Goal: Task Accomplishment & Management: Manage account settings

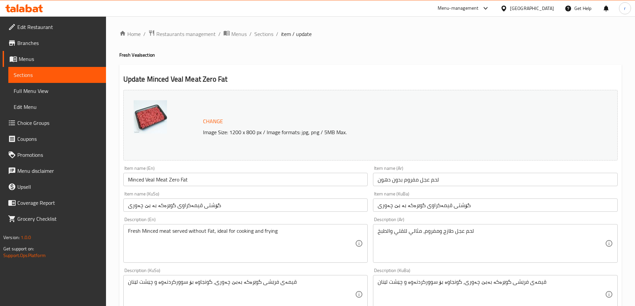
click at [39, 47] on span "Branches" at bounding box center [58, 43] width 83 height 8
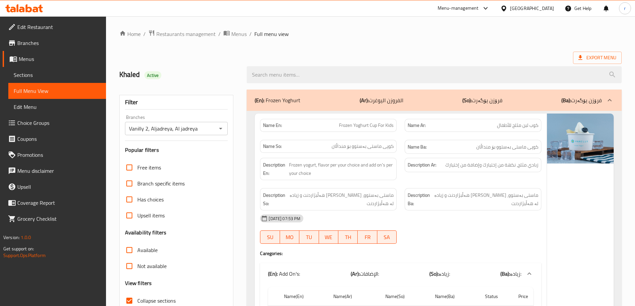
click at [32, 12] on icon at bounding box center [24, 8] width 38 height 8
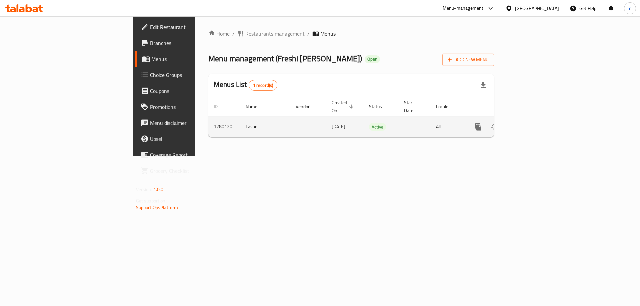
click at [530, 123] on icon "enhanced table" at bounding box center [526, 127] width 8 height 8
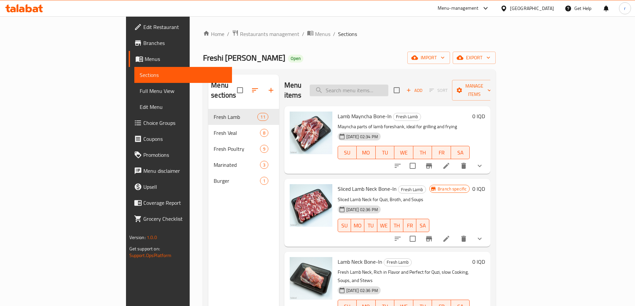
click at [370, 86] on input "search" at bounding box center [348, 91] width 79 height 12
paste input "Minced Veal Meat with Fat"
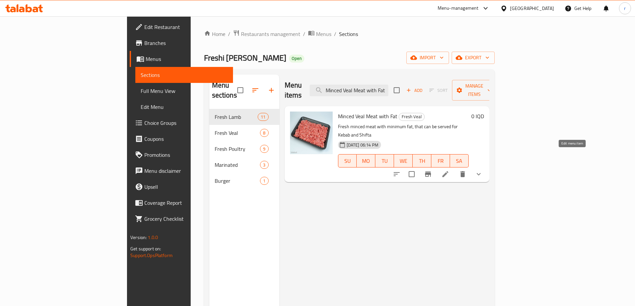
type input "Minced Veal Meat with Fat"
click at [448, 171] on icon at bounding box center [445, 174] width 6 height 6
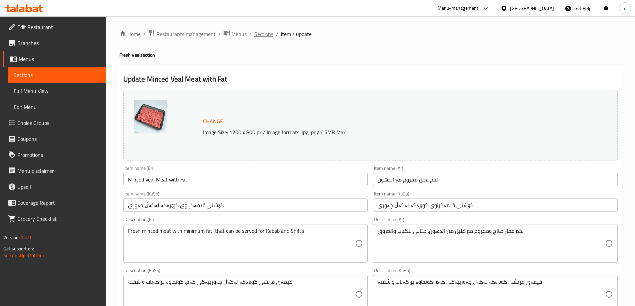
click at [268, 35] on span "Sections" at bounding box center [263, 34] width 19 height 8
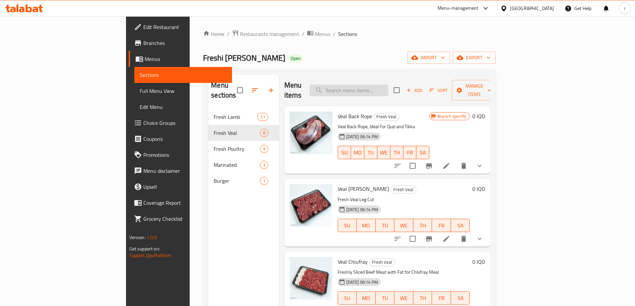
click at [379, 88] on input "search" at bounding box center [348, 91] width 79 height 12
paste input "Minced Veal Meat Zero Fat"
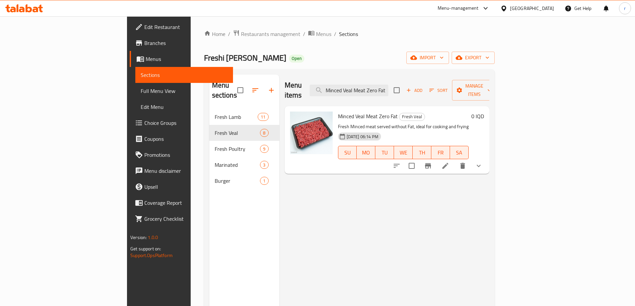
type input "Minced Veal Meat Zero Fat"
click at [454, 160] on li at bounding box center [445, 166] width 19 height 12
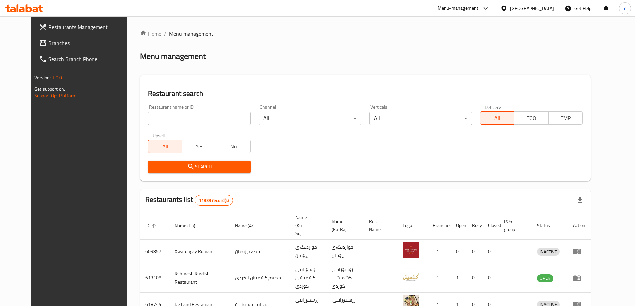
click at [153, 120] on input "search" at bounding box center [199, 118] width 103 height 13
paste input "HBF"
type input "HBF"
click at [166, 161] on button "Search" at bounding box center [199, 167] width 103 height 12
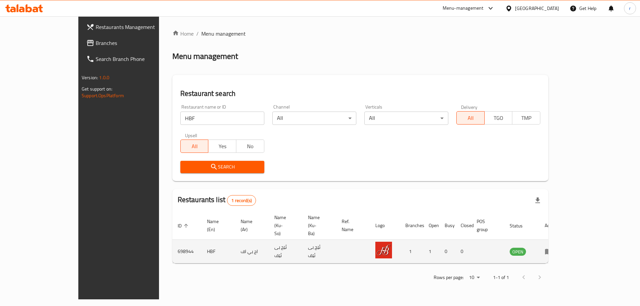
click at [552, 249] on icon "enhanced table" at bounding box center [548, 252] width 7 height 6
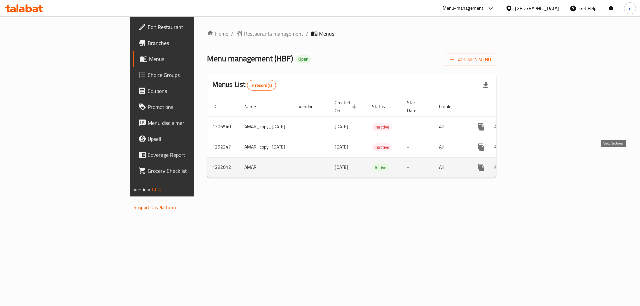
click at [537, 160] on link "enhanced table" at bounding box center [529, 168] width 16 height 16
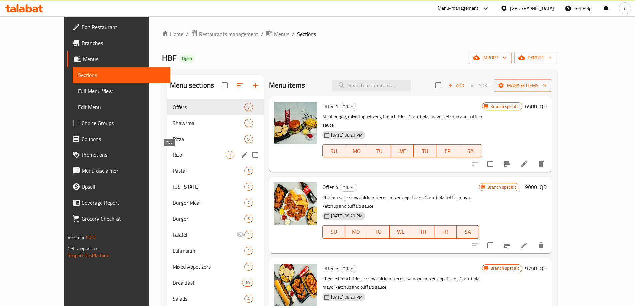
click at [173, 154] on span "Rizo" at bounding box center [199, 155] width 53 height 8
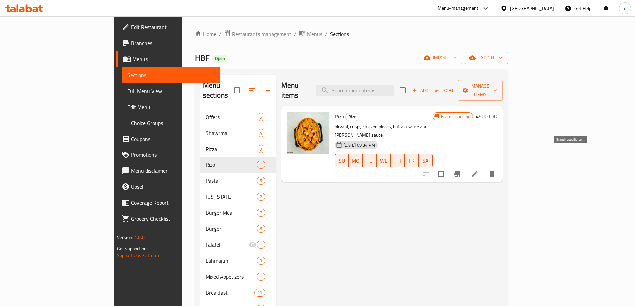
click at [465, 166] on button "Branch-specific-item" at bounding box center [457, 174] width 16 height 16
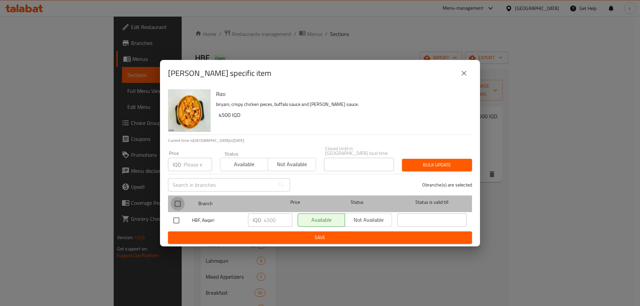
click at [183, 201] on input "checkbox" at bounding box center [178, 204] width 14 height 14
checkbox input "true"
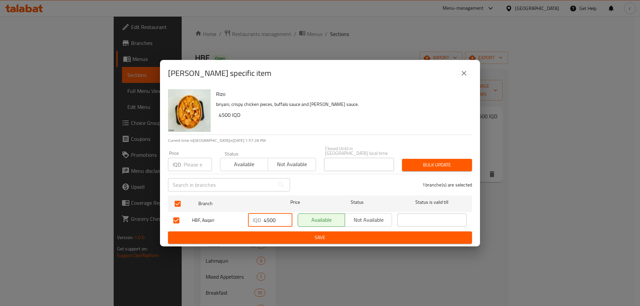
drag, startPoint x: 266, startPoint y: 219, endPoint x: 258, endPoint y: 219, distance: 8.0
click at [258, 219] on div "IQD 4500 ​" at bounding box center [270, 220] width 44 height 13
type input "5500"
click at [285, 237] on span "Save" at bounding box center [319, 238] width 293 height 8
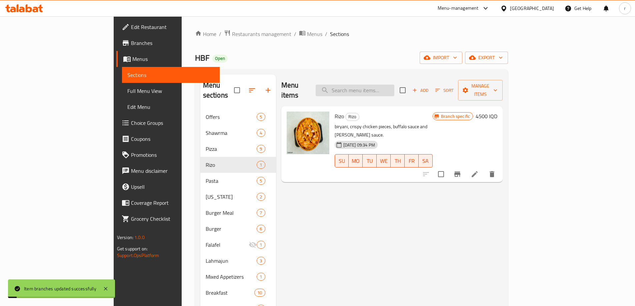
click at [394, 87] on input "search" at bounding box center [354, 91] width 79 height 12
type input "riz"
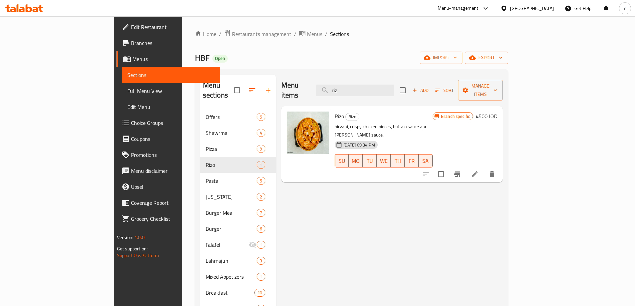
click at [29, 9] on icon at bounding box center [24, 8] width 38 height 8
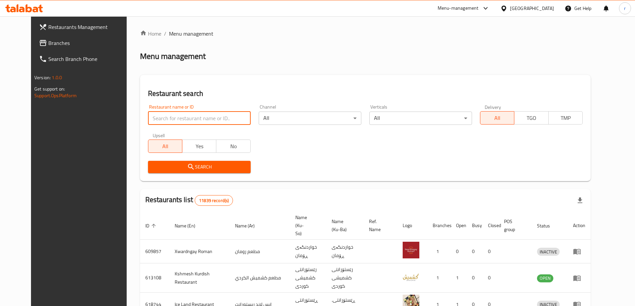
click at [159, 119] on input "search" at bounding box center [199, 118] width 103 height 13
paste input "676668"
type input "676668"
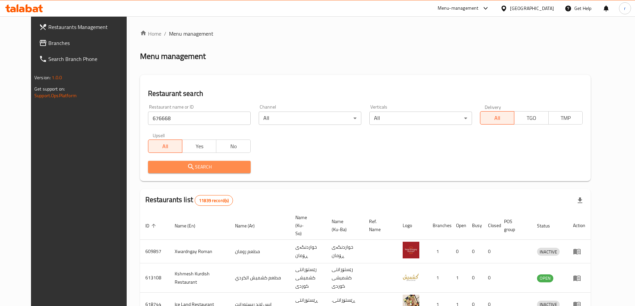
click at [156, 163] on span "Search" at bounding box center [199, 167] width 92 height 8
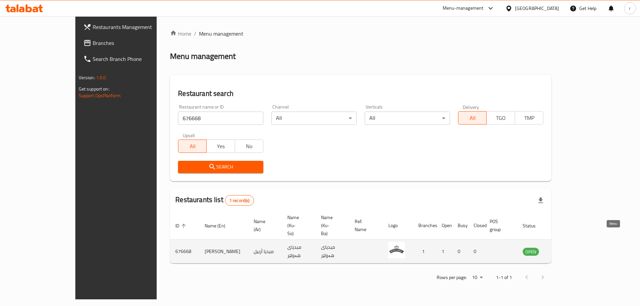
click at [565, 249] on icon "enhanced table" at bounding box center [561, 252] width 7 height 6
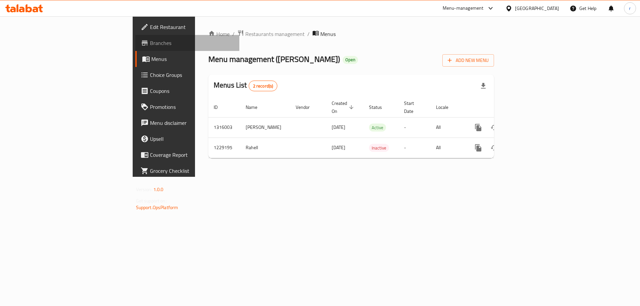
click at [150, 44] on span "Branches" at bounding box center [192, 43] width 84 height 8
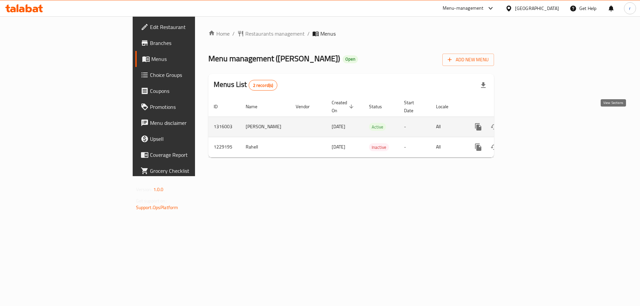
click at [530, 123] on icon "enhanced table" at bounding box center [526, 127] width 8 height 8
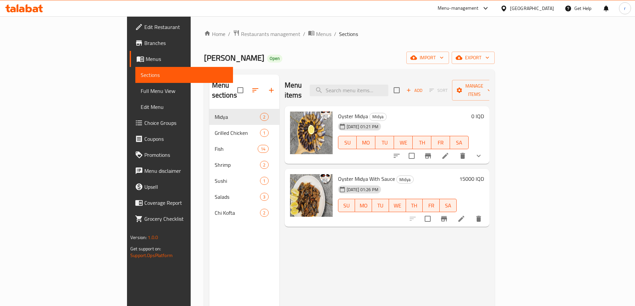
click at [380, 92] on div "Menu items Add Sort Manage items" at bounding box center [387, 91] width 205 height 32
click at [386, 85] on input "search" at bounding box center [348, 91] width 79 height 12
paste input "oysters"
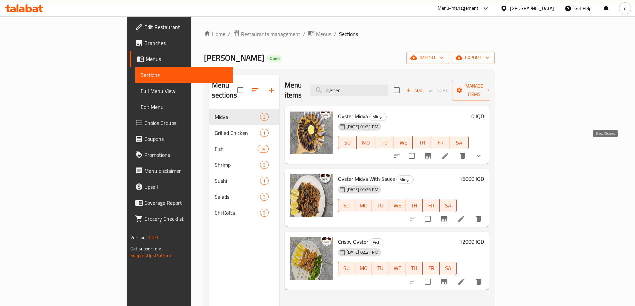
type input "oyster"
click at [482, 152] on icon "show more" at bounding box center [478, 156] width 8 height 8
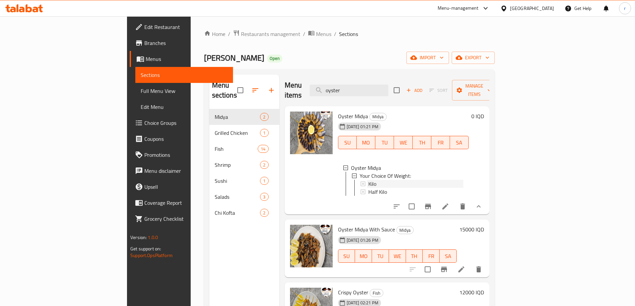
click at [368, 180] on span "Kilo" at bounding box center [372, 184] width 8 height 8
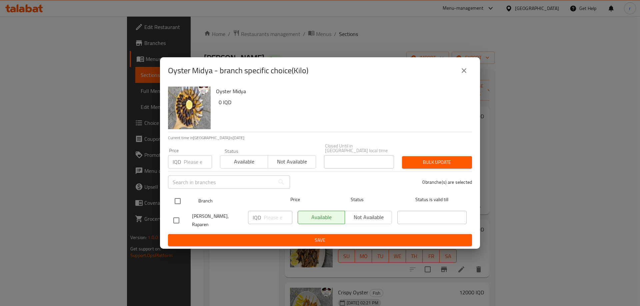
click at [179, 198] on input "checkbox" at bounding box center [178, 201] width 14 height 14
checkbox input "true"
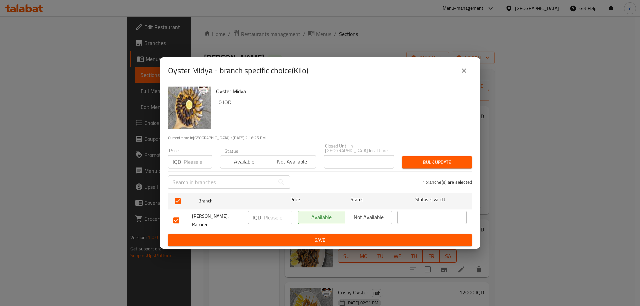
click at [269, 215] on input "number" at bounding box center [278, 217] width 29 height 13
type input "30000"
click at [293, 236] on span "Save" at bounding box center [319, 240] width 293 height 8
click at [459, 71] on button "close" at bounding box center [464, 71] width 16 height 16
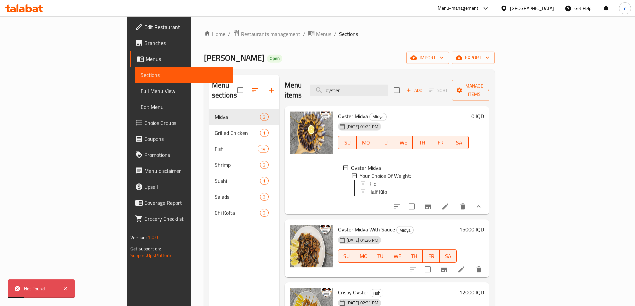
click at [449, 203] on icon at bounding box center [445, 207] width 8 height 8
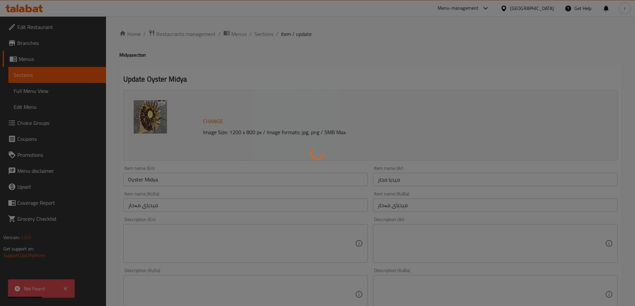
type input "إختيارك من الوزن:"
type input "هەڵبژاردنت لە کێش:"
type input "1"
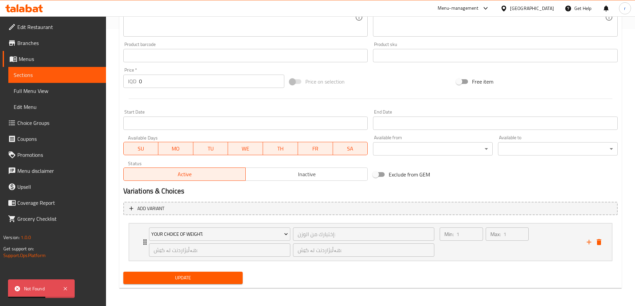
scroll to position [278, 0]
drag, startPoint x: 143, startPoint y: 238, endPoint x: 139, endPoint y: 238, distance: 3.7
click at [142, 239] on icon "Expand" at bounding box center [145, 242] width 8 height 8
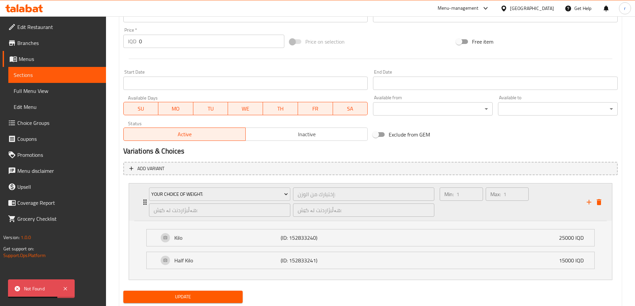
scroll to position [333, 0]
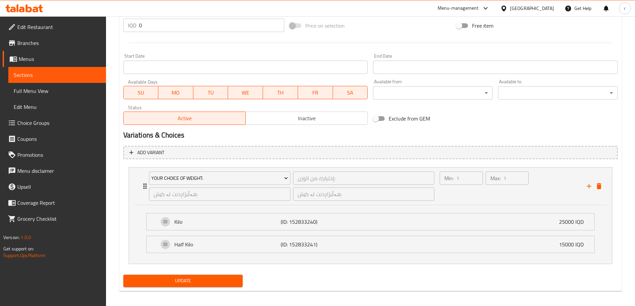
click at [45, 120] on span "Choice Groups" at bounding box center [58, 123] width 83 height 8
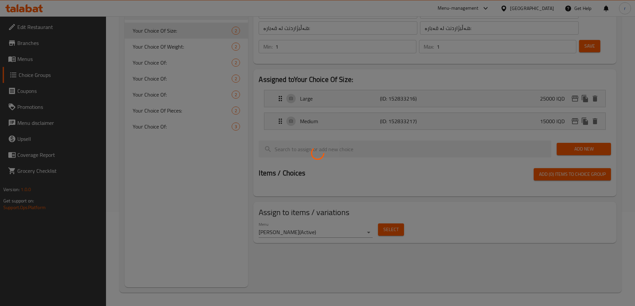
scroll to position [94, 0]
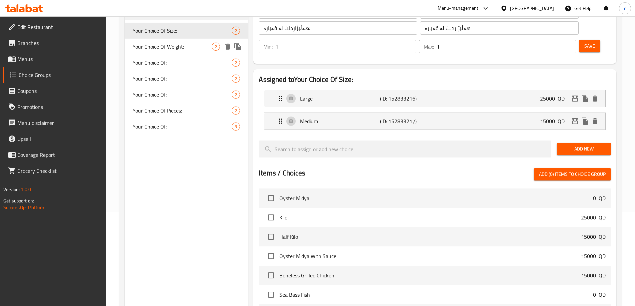
click at [168, 45] on span "Your Choice Of Weight:" at bounding box center [172, 47] width 79 height 8
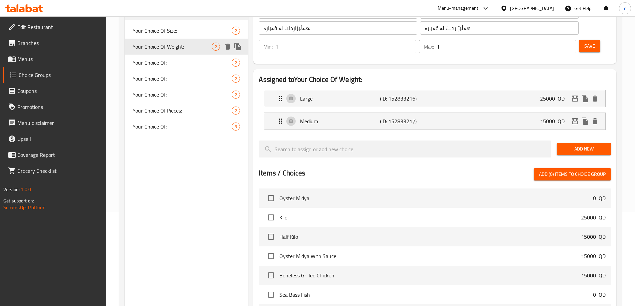
type input "Your Choice Of Weight:"
type input "إختيارك من الوزن:"
type input "هەڵبژاردنت لە کێش:"
click at [575, 95] on icon "edit" at bounding box center [575, 99] width 8 height 8
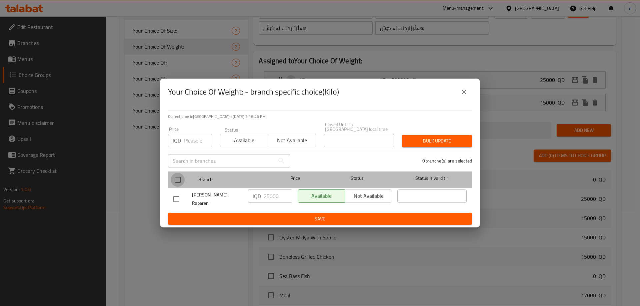
click at [181, 178] on input "checkbox" at bounding box center [178, 180] width 14 height 14
checkbox input "true"
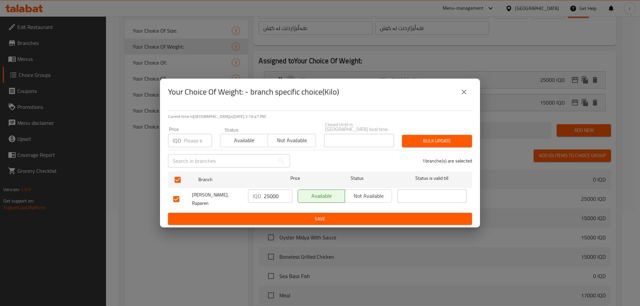
click at [270, 192] on input "25000" at bounding box center [278, 196] width 29 height 13
type input "30000"
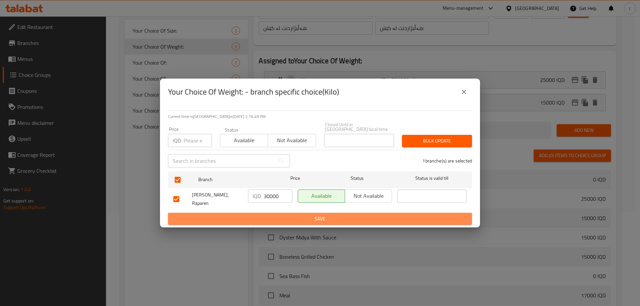
click at [289, 213] on button "Save" at bounding box center [320, 219] width 304 height 12
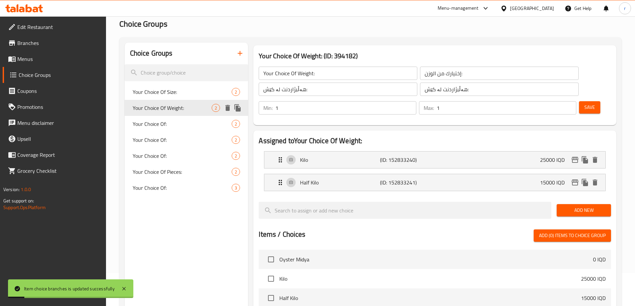
scroll to position [0, 0]
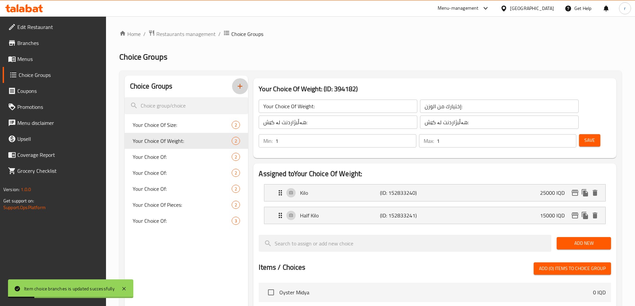
click at [236, 85] on icon "button" at bounding box center [240, 86] width 8 height 8
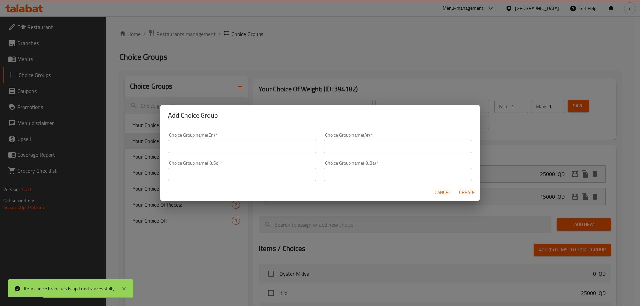
click at [204, 144] on input "text" at bounding box center [242, 146] width 148 height 13
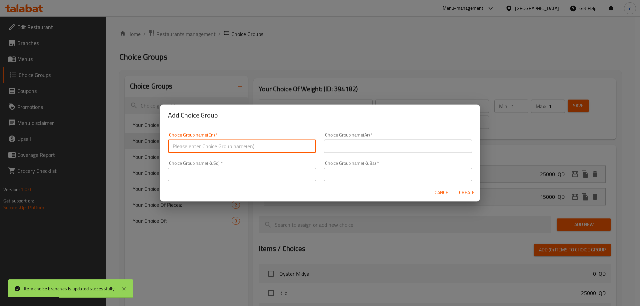
type input "Add On's:"
click at [356, 147] on input "text" at bounding box center [398, 146] width 148 height 13
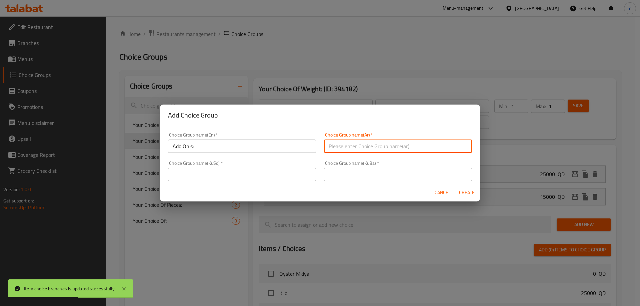
type input "الإضافات:"
drag, startPoint x: 271, startPoint y: 171, endPoint x: 265, endPoint y: 175, distance: 6.9
click at [271, 171] on input "text" at bounding box center [242, 174] width 148 height 13
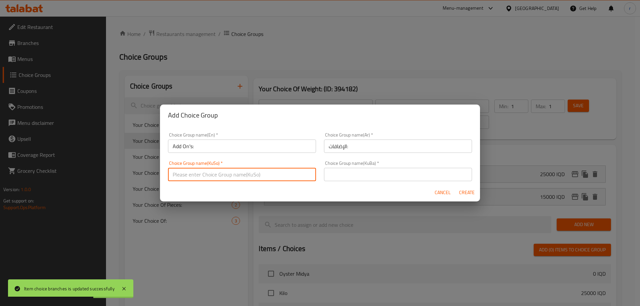
type input "زیادە:"
click at [334, 176] on input "text" at bounding box center [398, 174] width 148 height 13
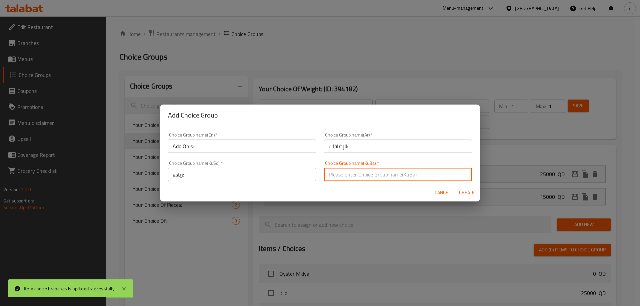
type input "زیادە:"
click at [464, 193] on span "Create" at bounding box center [466, 193] width 16 height 8
type input "Add On's:"
type input "الإضافات:"
type input "زیادە:"
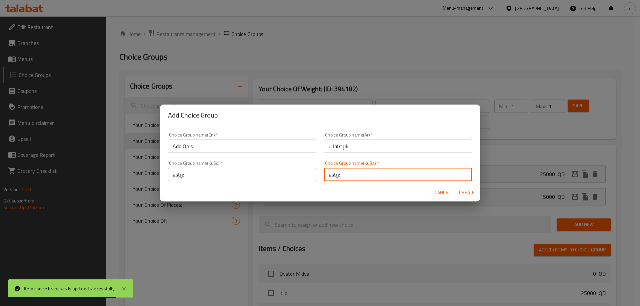
type input "زیادە:"
type input "0"
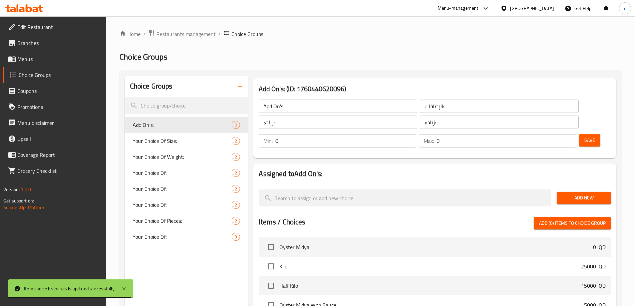
click at [584, 136] on span "Save" at bounding box center [589, 140] width 11 height 8
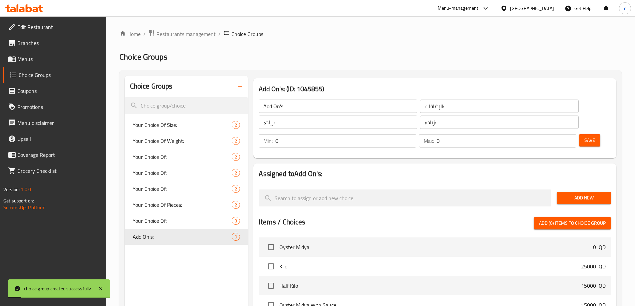
click at [576, 194] on span "Add New" at bounding box center [584, 198] width 44 height 8
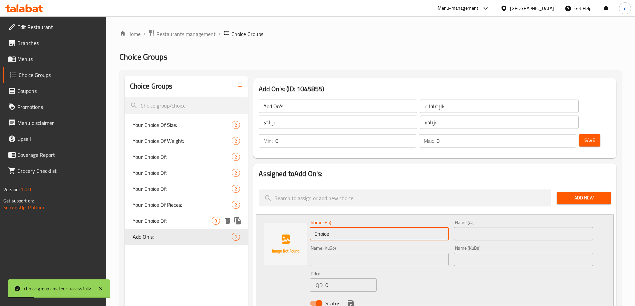
drag, startPoint x: 240, startPoint y: 215, endPoint x: 152, endPoint y: 201, distance: 89.0
click at [340, 227] on input "text" at bounding box center [378, 233] width 139 height 13
paste input "1 Oyster"
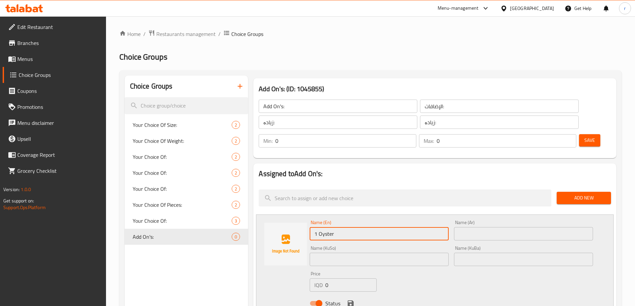
drag, startPoint x: 327, startPoint y: 216, endPoint x: 320, endPoint y: 216, distance: 7.3
click at [320, 227] on input "1 Oyster" at bounding box center [378, 233] width 139 height 13
type input "1 Oyster"
click at [483, 227] on input "text" at bounding box center [523, 233] width 139 height 13
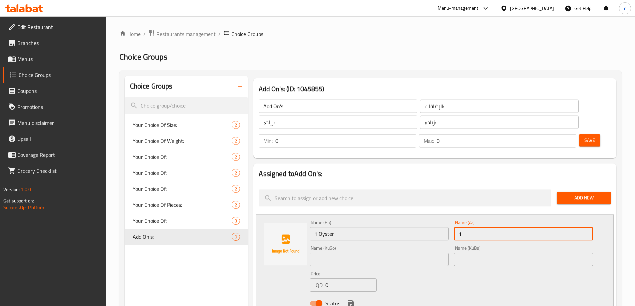
paste input "محار"
type input "1 محار"
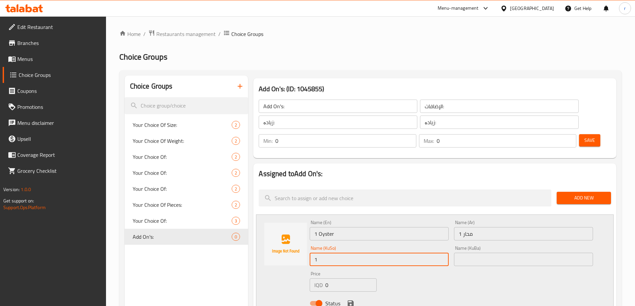
paste input "مەحار"
drag, startPoint x: 346, startPoint y: 238, endPoint x: 306, endPoint y: 241, distance: 39.8
click at [306, 241] on div "Name (En) 1 Oyster Name (En) Name (Ar) 1 محار Name (Ar) Name (KuSo) 1 مەحار Nam…" at bounding box center [434, 265] width 357 height 101
type input "1 مەحار"
drag, startPoint x: 486, startPoint y: 240, endPoint x: 473, endPoint y: 242, distance: 12.9
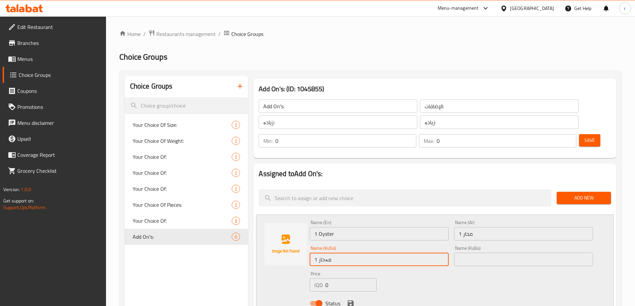
click at [486, 253] on input "text" at bounding box center [523, 259] width 139 height 13
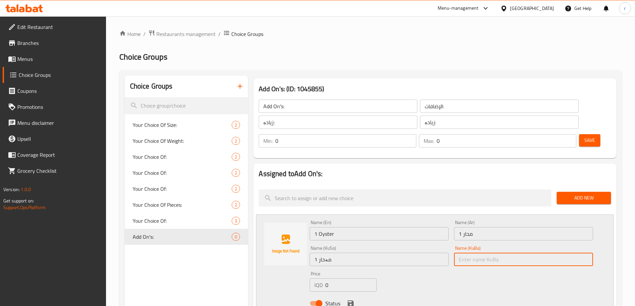
paste input "1 مەحار"
type input "1 مەحار"
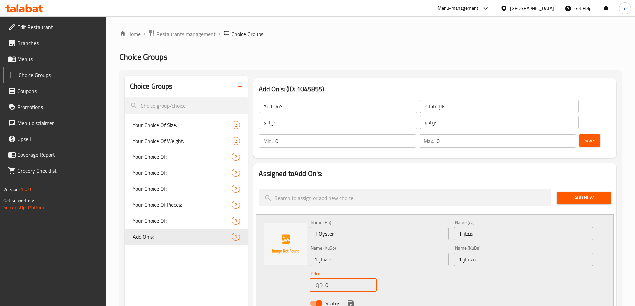
click at [325, 279] on input "0" at bounding box center [350, 285] width 51 height 13
drag, startPoint x: 333, startPoint y: 266, endPoint x: 323, endPoint y: 267, distance: 9.4
click at [323, 279] on div "IQD 0 Price" at bounding box center [342, 285] width 67 height 13
type input "1000"
click at [351, 300] on icon "save" at bounding box center [350, 303] width 6 height 6
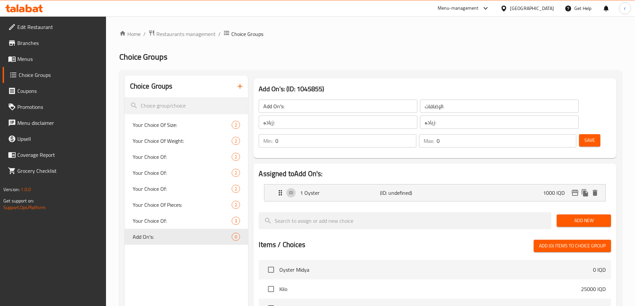
click at [584, 136] on span "Save" at bounding box center [589, 140] width 11 height 8
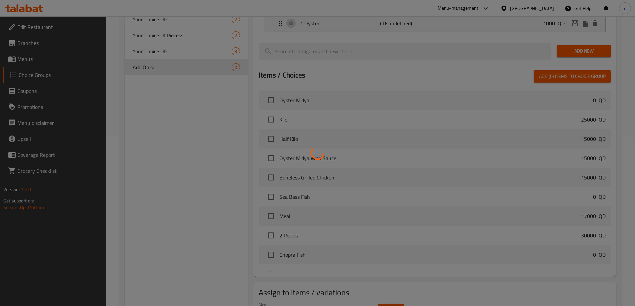
scroll to position [190, 0]
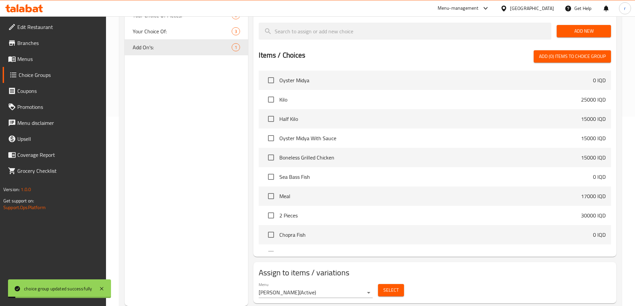
click at [392, 286] on span "Select" at bounding box center [390, 290] width 15 height 8
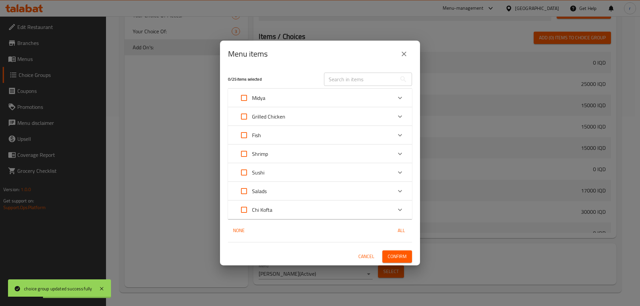
click at [370, 80] on input "text" at bounding box center [360, 79] width 73 height 13
paste input "Oyster"
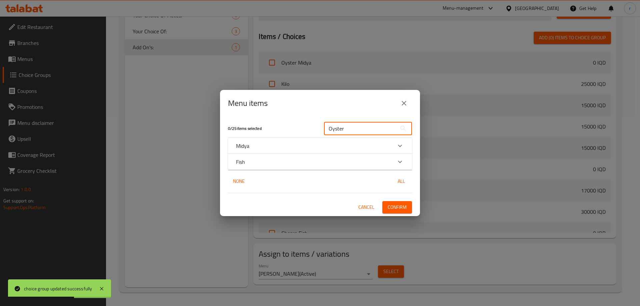
type input "Oyster"
click at [395, 146] on div "Expand" at bounding box center [400, 146] width 16 height 16
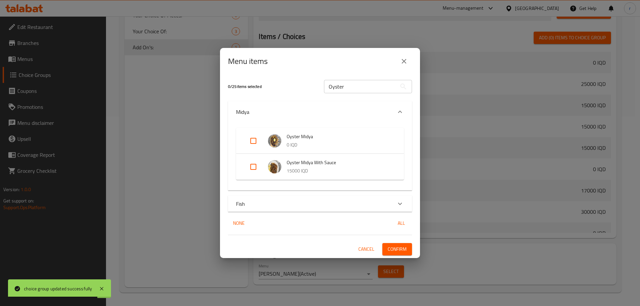
click at [254, 138] on input "Expand" at bounding box center [253, 141] width 16 height 16
checkbox input "true"
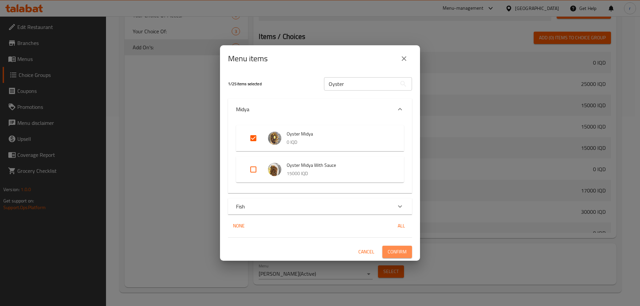
click at [398, 254] on span "Confirm" at bounding box center [396, 252] width 19 height 8
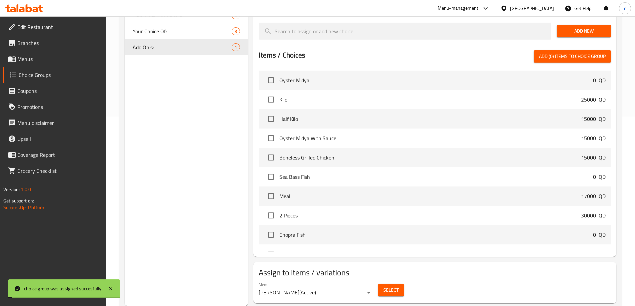
click at [31, 62] on span "Menus" at bounding box center [58, 59] width 83 height 8
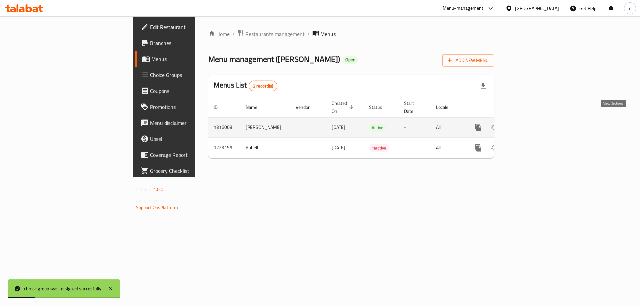
click at [534, 125] on link "enhanced table" at bounding box center [526, 128] width 16 height 16
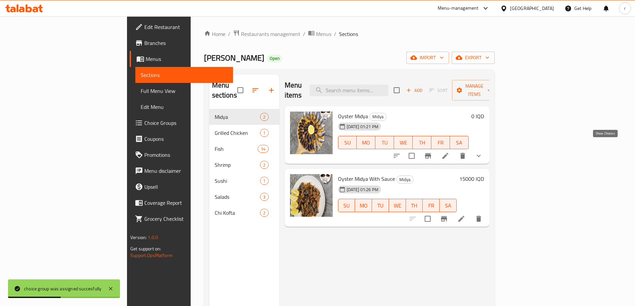
click at [482, 152] on icon "show more" at bounding box center [478, 156] width 8 height 8
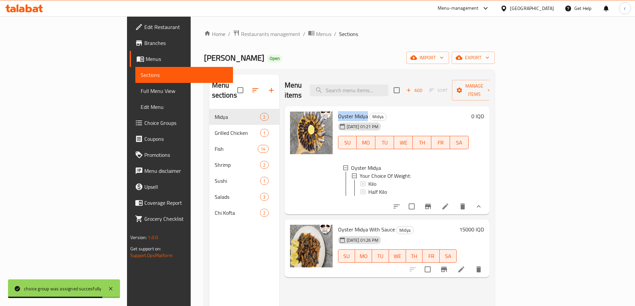
drag, startPoint x: 307, startPoint y: 105, endPoint x: 335, endPoint y: 107, distance: 28.0
click at [338, 111] on span "Oyster Midya" at bounding box center [353, 116] width 30 height 10
copy span "Oyster Midya"
click at [141, 90] on span "Full Menu View" at bounding box center [184, 91] width 87 height 8
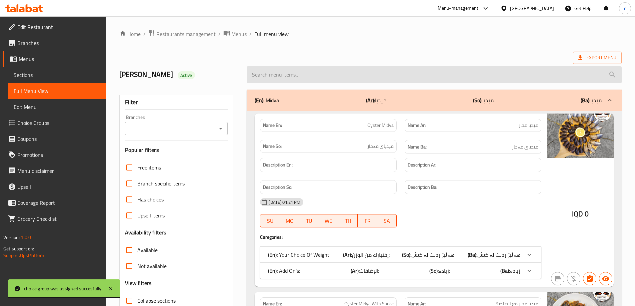
click at [345, 74] on input "search" at bounding box center [434, 74] width 375 height 17
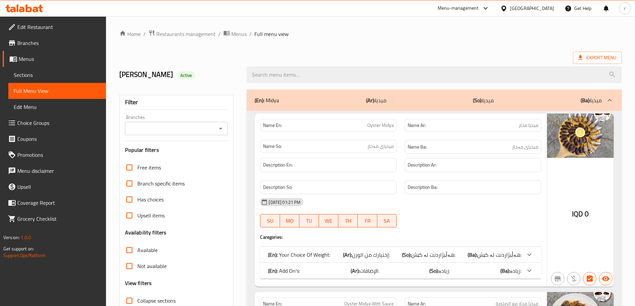
paste input "Oyster Midya"
type input "Oyster Midya"
click at [174, 125] on input "Branches" at bounding box center [171, 128] width 88 height 9
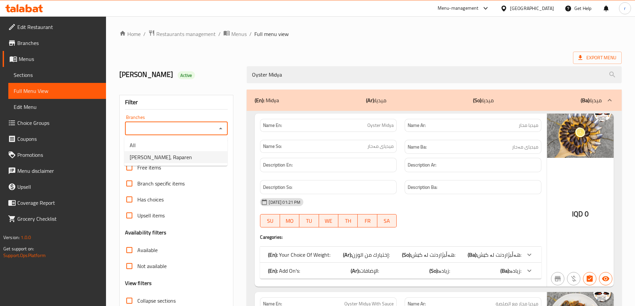
click at [169, 153] on span "[PERSON_NAME], Raparen" at bounding box center [161, 157] width 62 height 8
type input "[PERSON_NAME], Raparen"
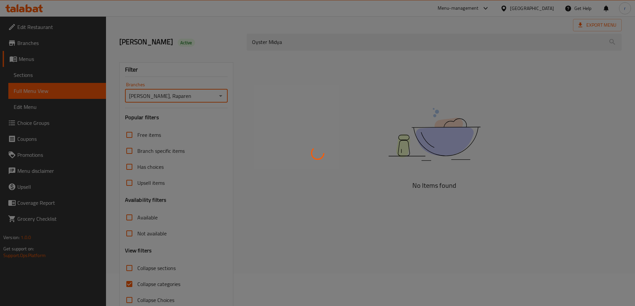
scroll to position [48, 0]
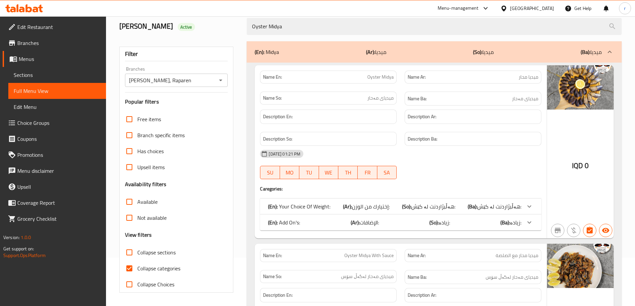
click at [155, 266] on span "Collapse categories" at bounding box center [158, 269] width 43 height 8
click at [137, 266] on input "Collapse categories" at bounding box center [129, 269] width 16 height 16
checkbox input "false"
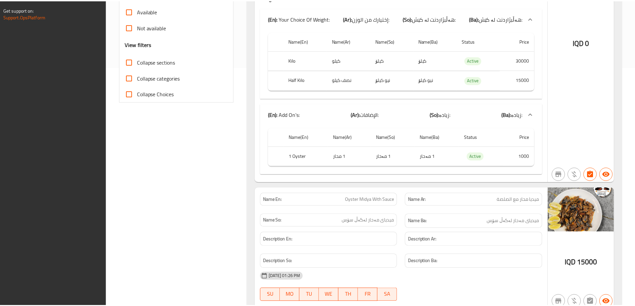
scroll to position [270, 0]
